Goal: Navigation & Orientation: Find specific page/section

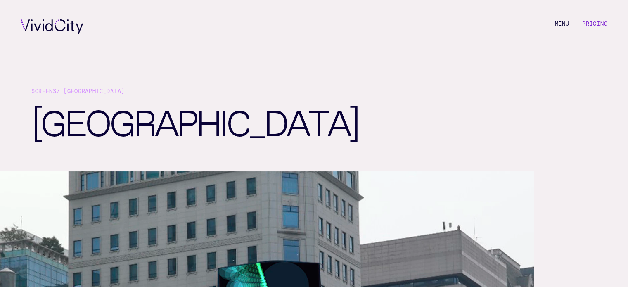
scroll to position [0, 0]
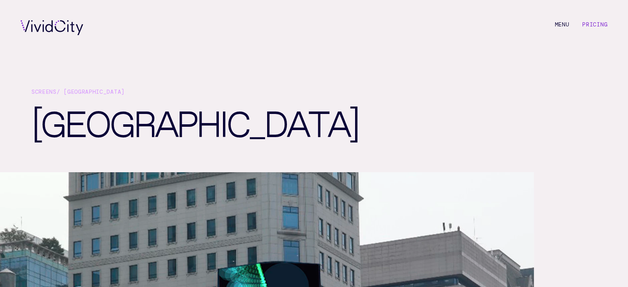
click at [60, 19] on div "M e n u Pricing" at bounding box center [314, 28] width 628 height 56
click at [69, 24] on icon at bounding box center [52, 28] width 63 height 15
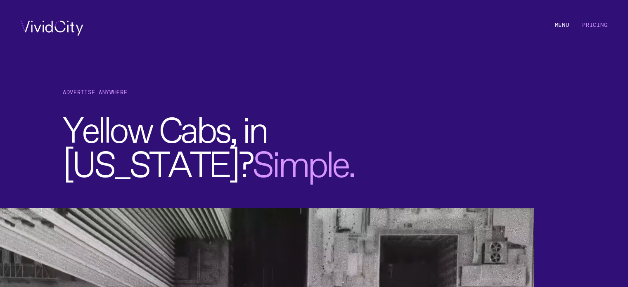
click at [73, 21] on div "M e n u Pricing" at bounding box center [314, 28] width 628 height 56
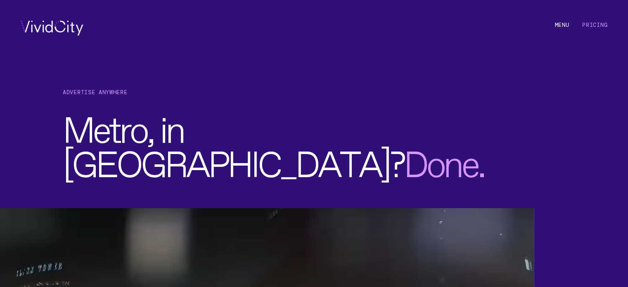
click at [58, 25] on icon at bounding box center [52, 28] width 63 height 15
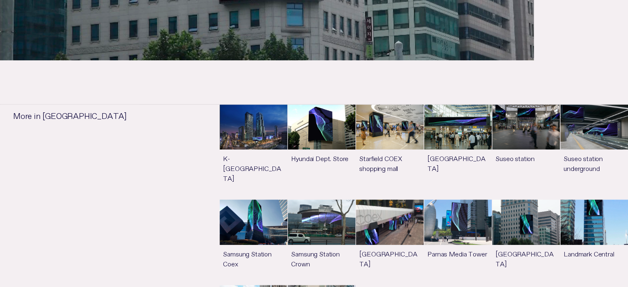
scroll to position [413, 0]
